Goal: Use online tool/utility: Utilize a website feature to perform a specific function

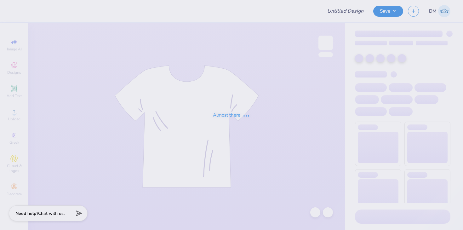
type input "Flex on em"
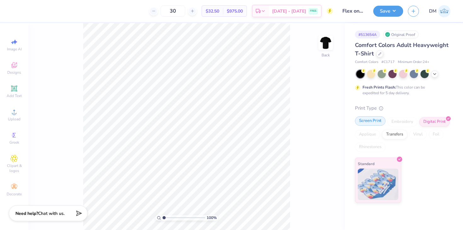
click at [377, 125] on div "Screen Print" at bounding box center [370, 120] width 31 height 9
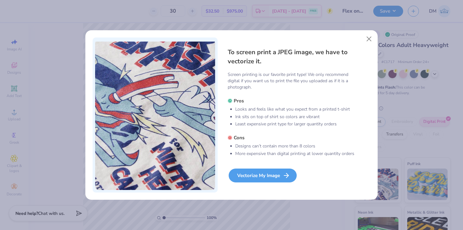
click at [273, 176] on div "Vectorize My Image" at bounding box center [262, 175] width 68 height 14
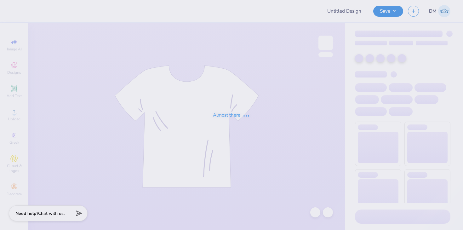
type input "Flex on em"
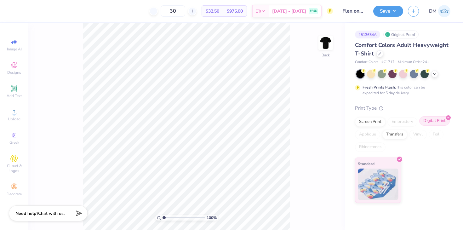
click at [426, 123] on div "Digital Print" at bounding box center [434, 120] width 31 height 9
